Goal: Register for event/course

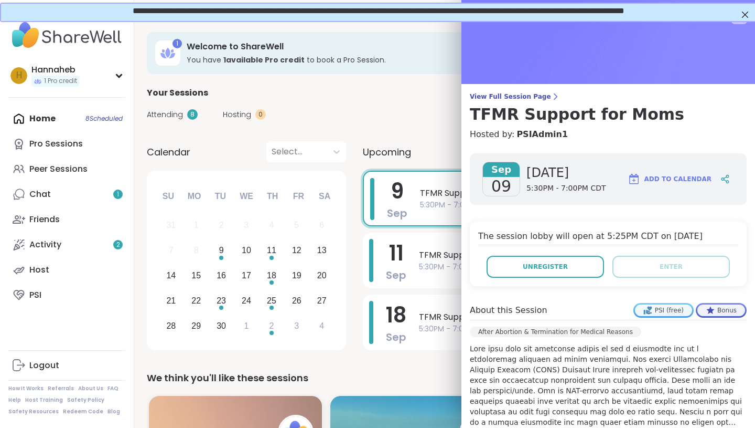
click at [719, 88] on div "View Full Session Page TFMR Support for Moms Hosted by: PSIAdmin1 Sep 09 Tuesda…" at bounding box center [609, 303] width 294 height 606
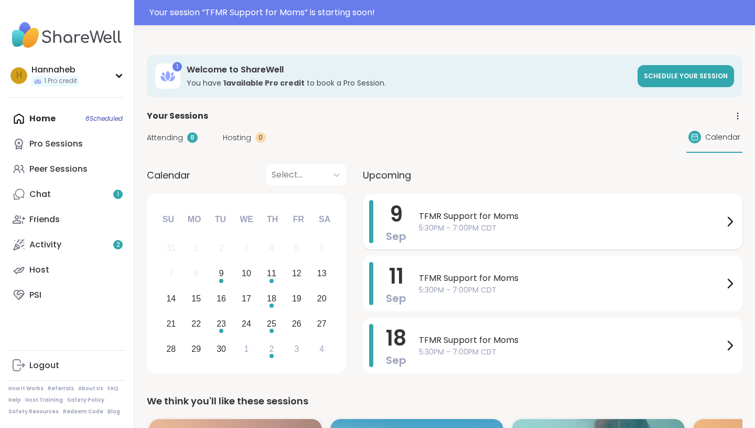
click at [530, 208] on div "TFMR Support for Moms 5:30PM - 7:00PM CDT" at bounding box center [577, 221] width 317 height 43
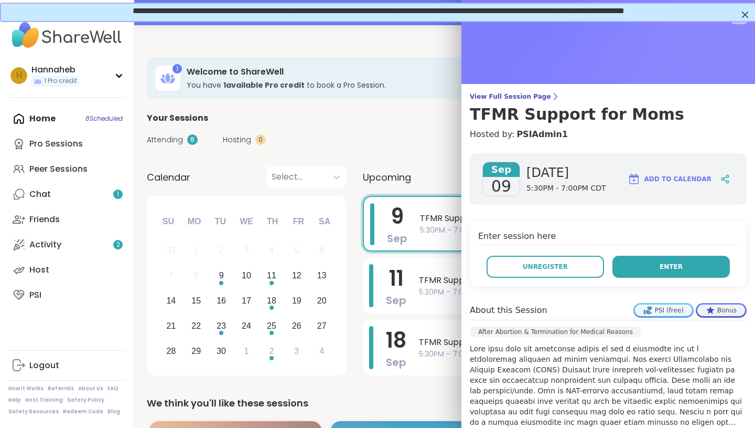
click at [665, 264] on span "Enter" at bounding box center [671, 266] width 23 height 9
